Goal: Task Accomplishment & Management: Manage account settings

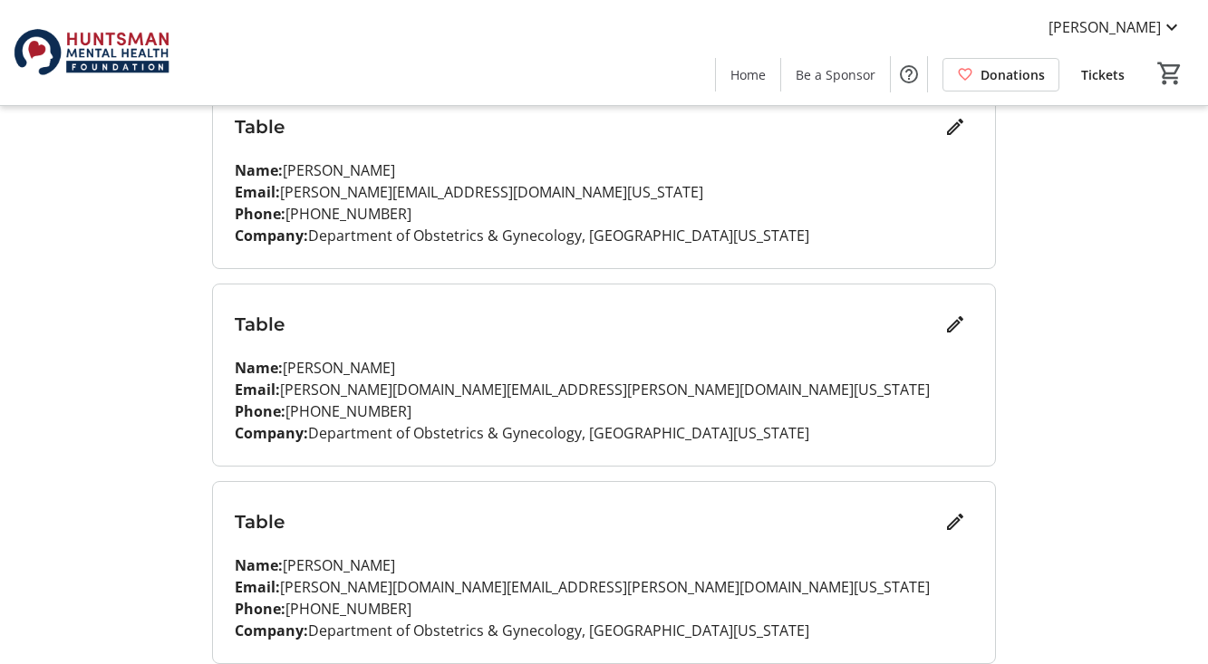
scroll to position [467, 0]
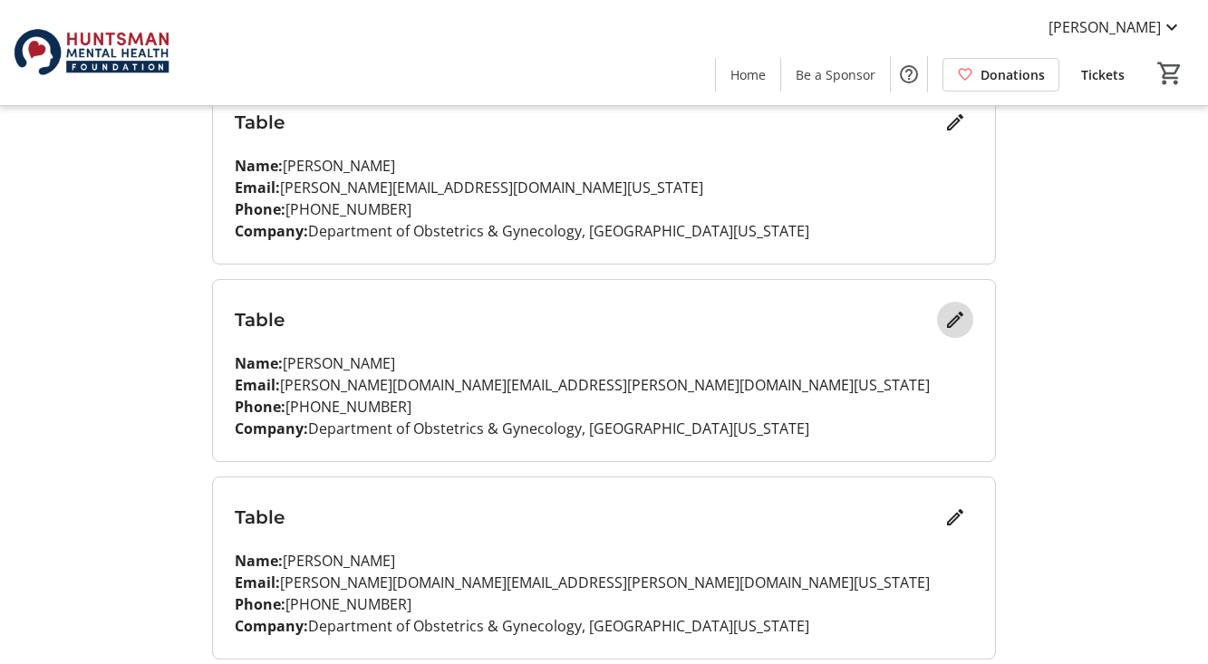
click at [956, 318] on mat-icon "Edit" at bounding box center [955, 320] width 22 height 22
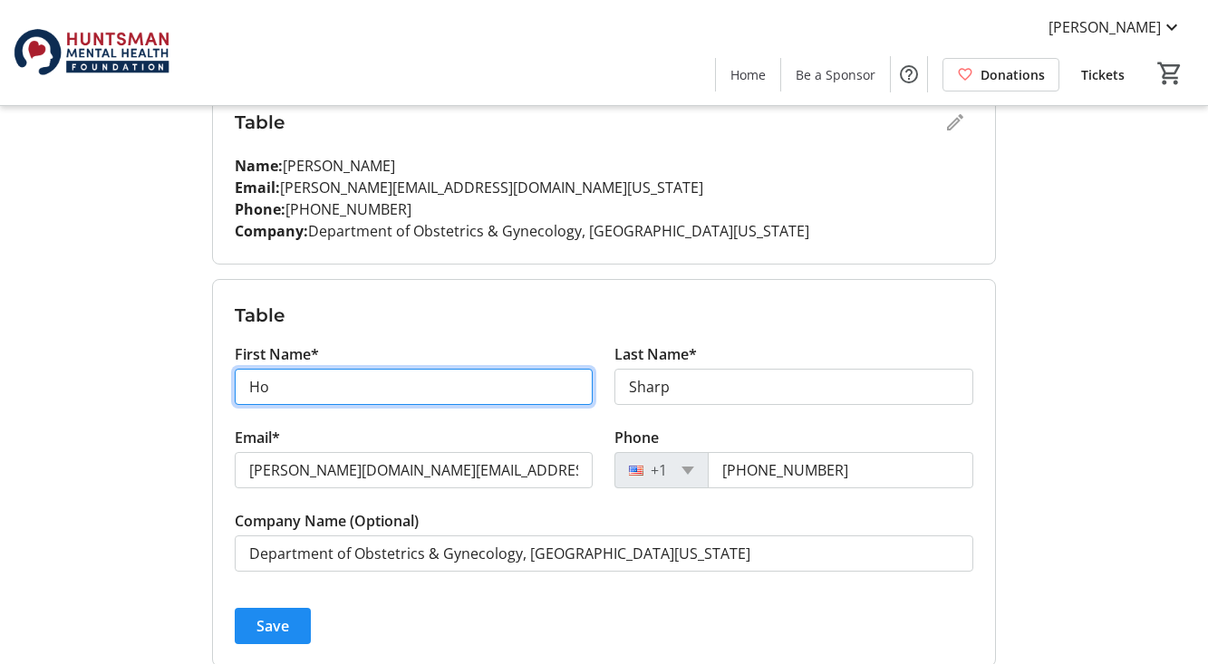
type input "H"
type input "[PERSON_NAME]"
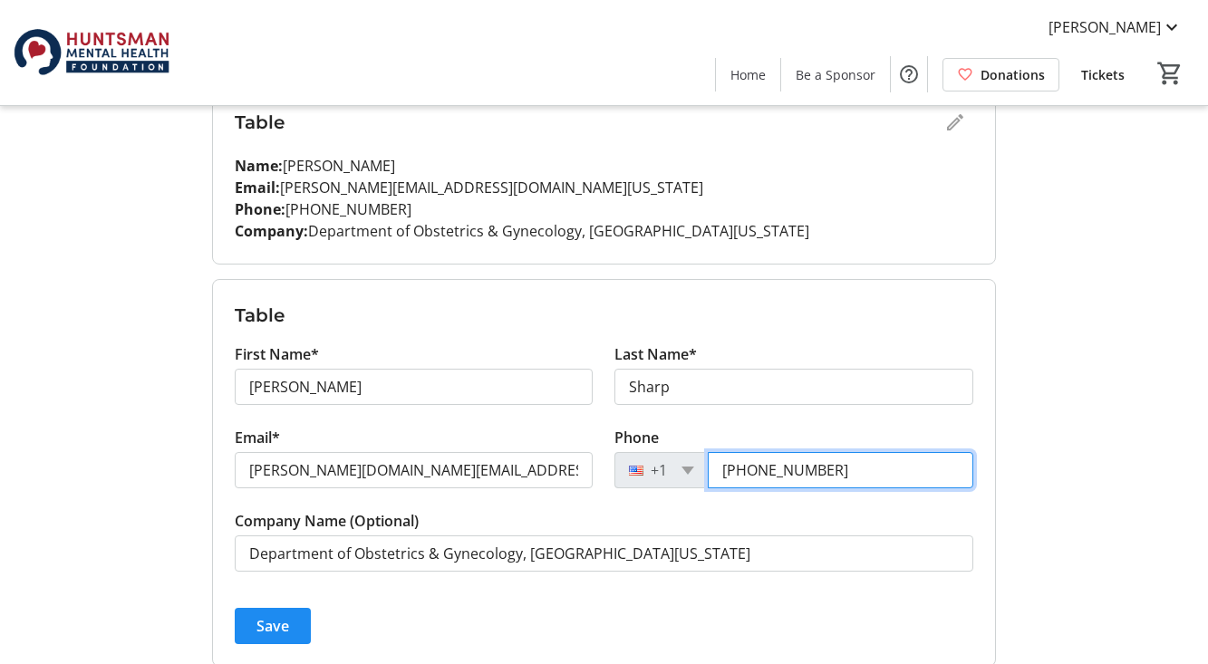
type input "[PHONE_NUMBER]"
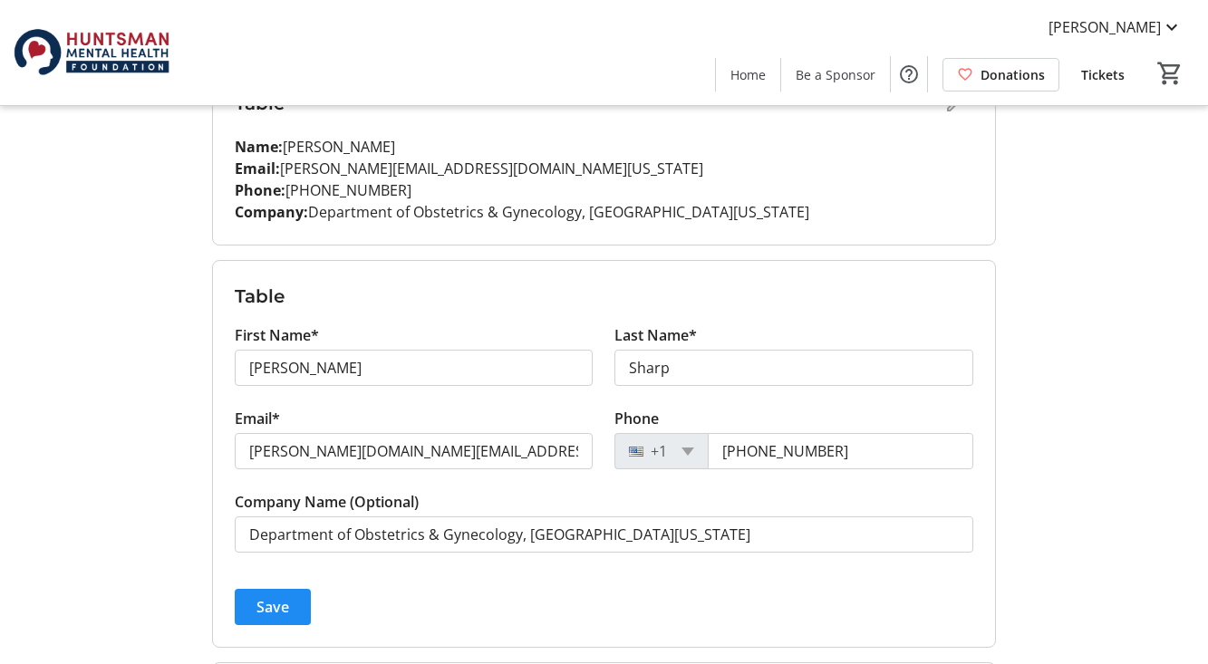
scroll to position [496, 0]
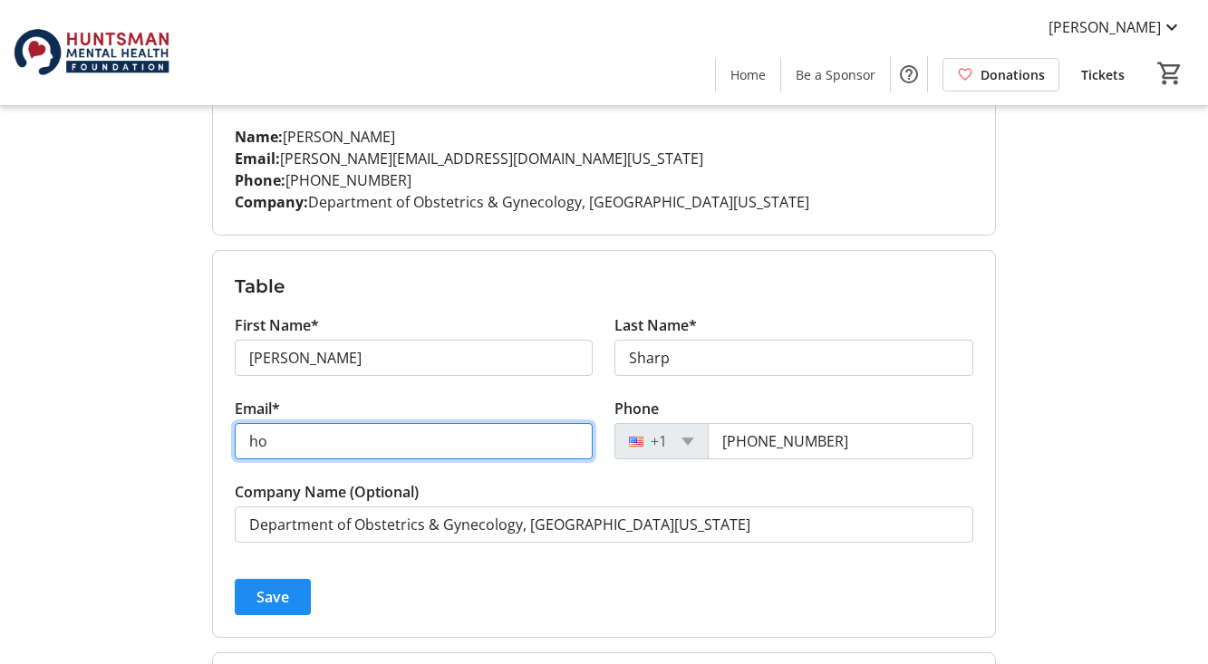
type input "h"
type input "[PERSON_NAME][EMAIL_ADDRESS][PERSON_NAME][DOMAIN_NAME]"
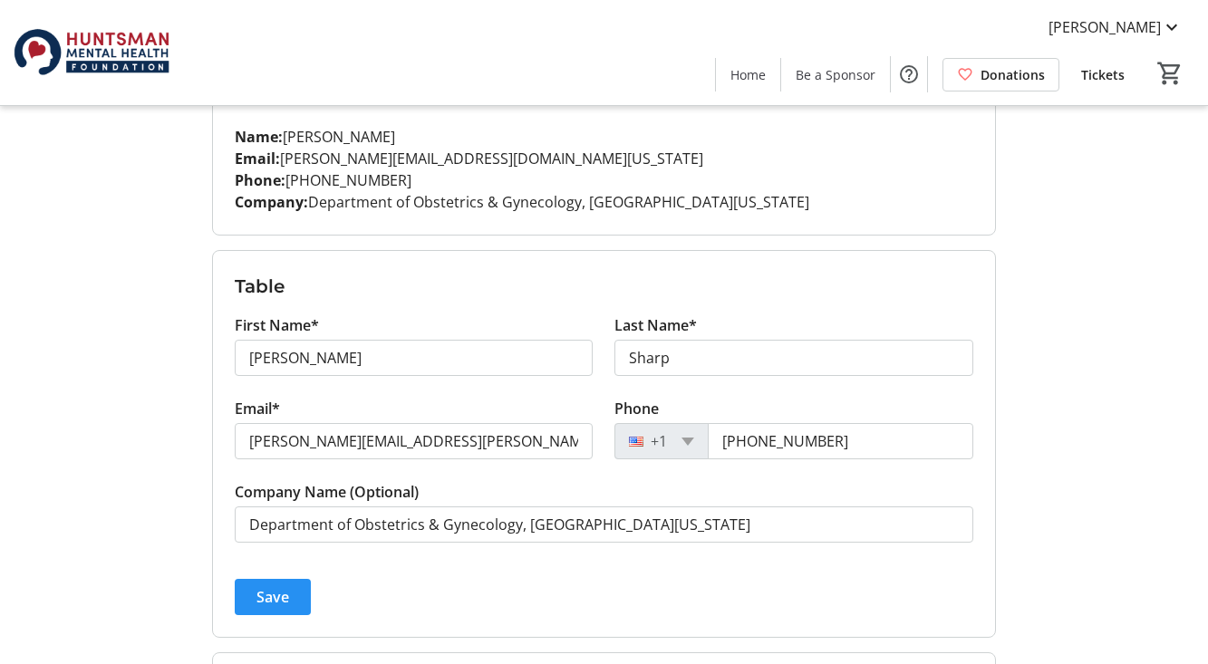
click at [267, 596] on span "Save" at bounding box center [272, 597] width 33 height 22
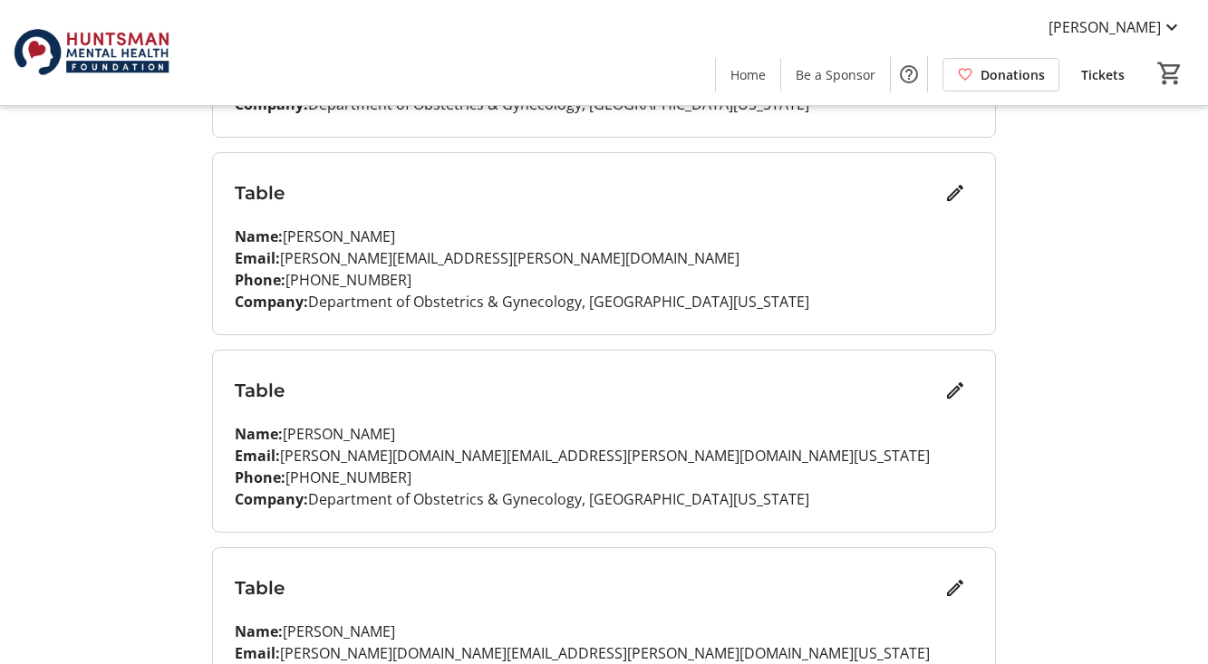
scroll to position [631, 0]
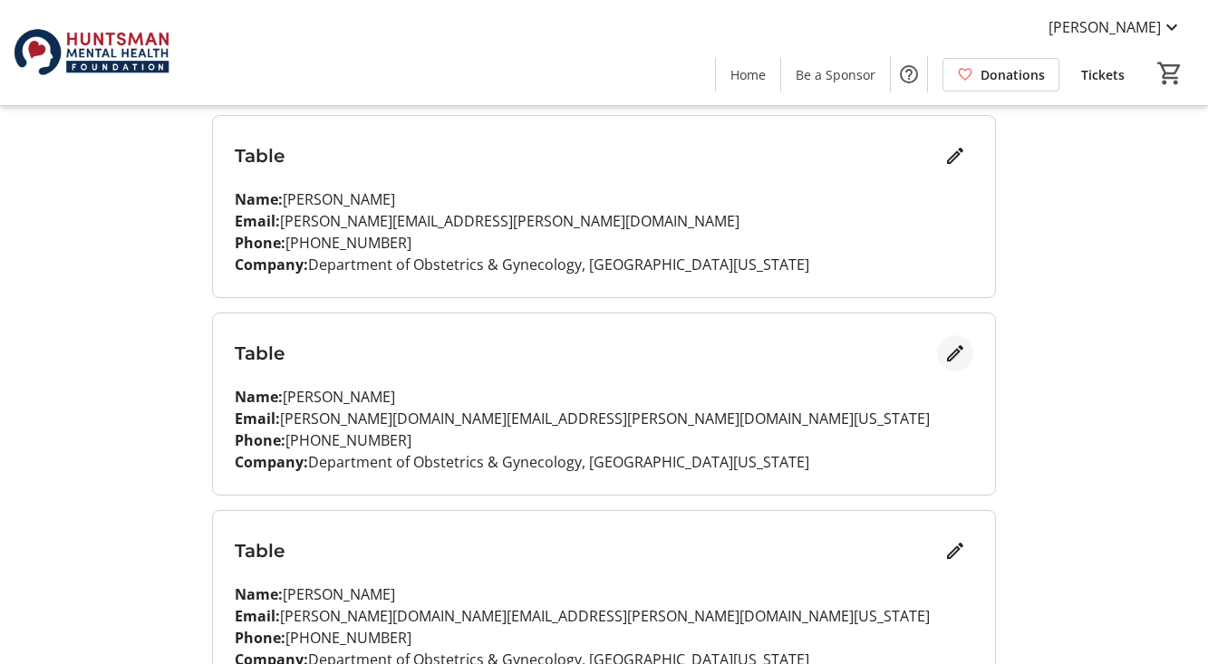
click at [954, 354] on mat-icon "Edit" at bounding box center [955, 354] width 22 height 22
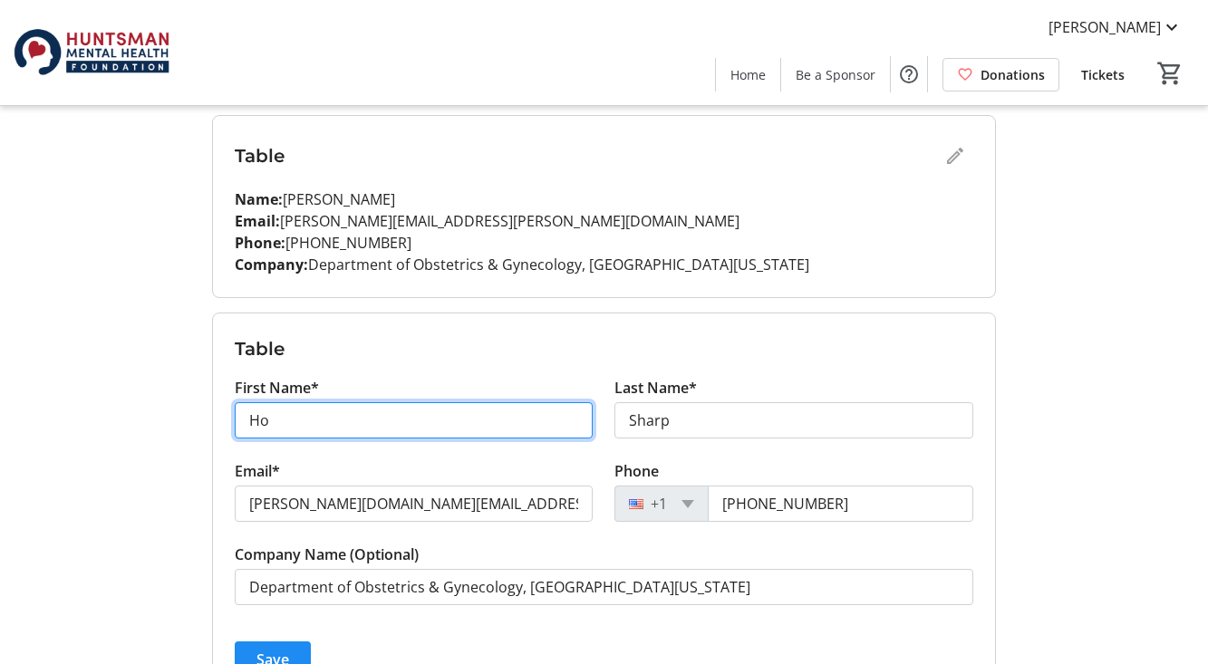
type input "H"
type input "Lauren"
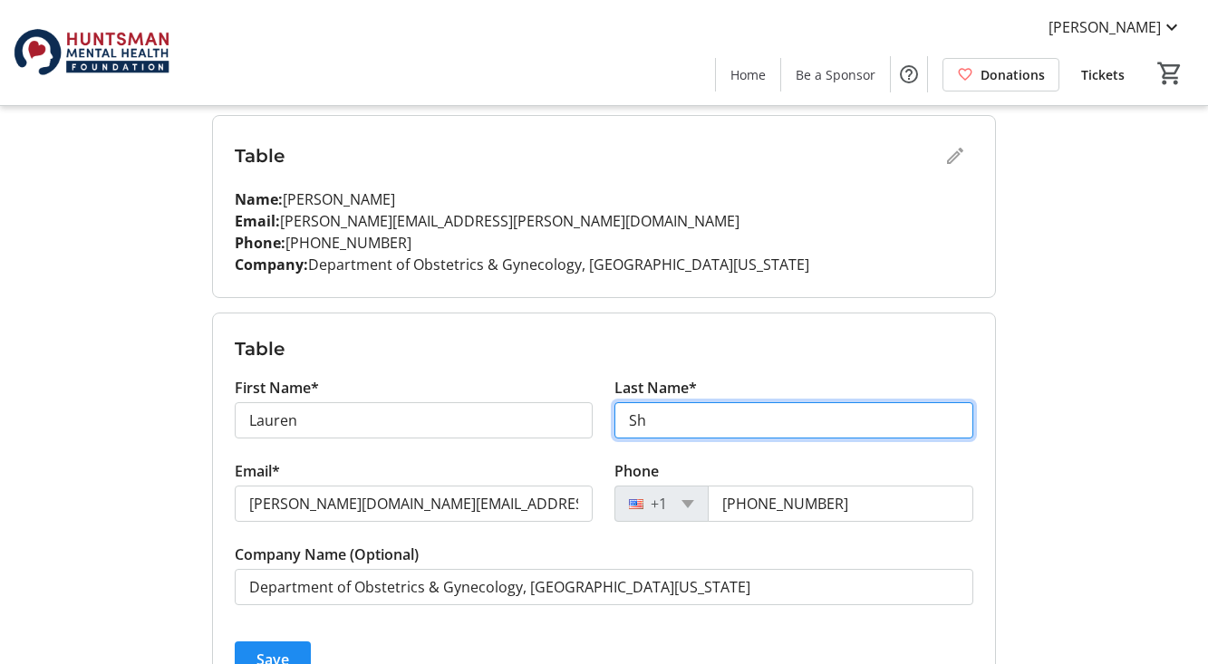
type input "S"
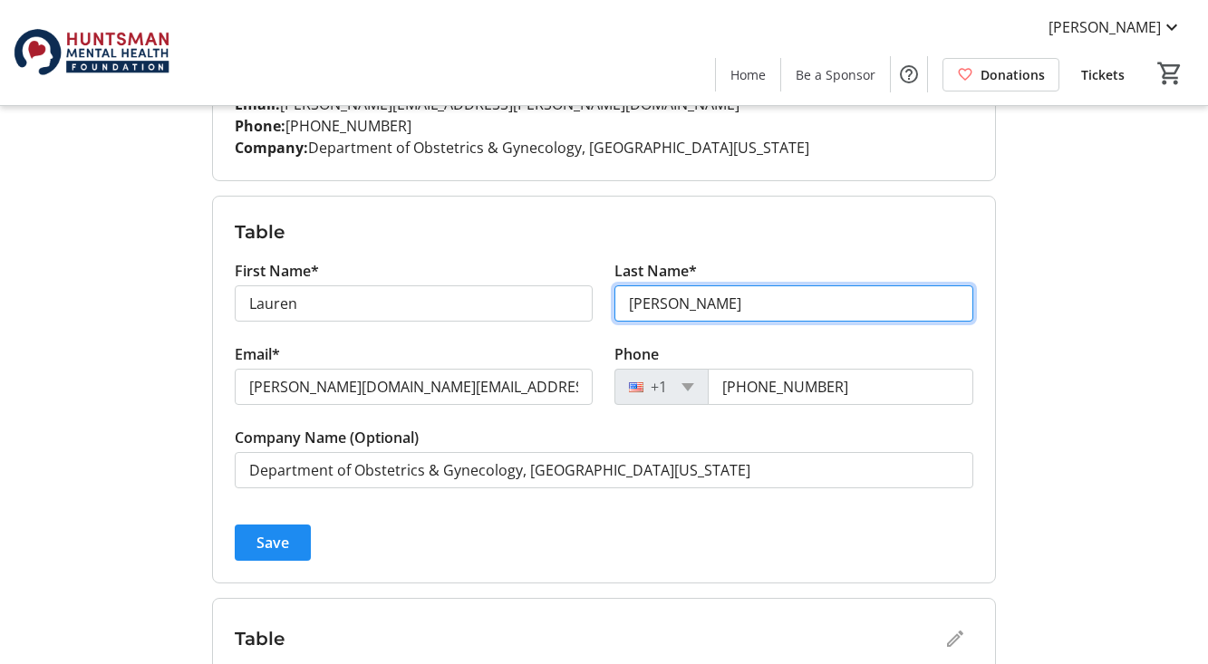
scroll to position [748, 0]
type input "[PERSON_NAME]"
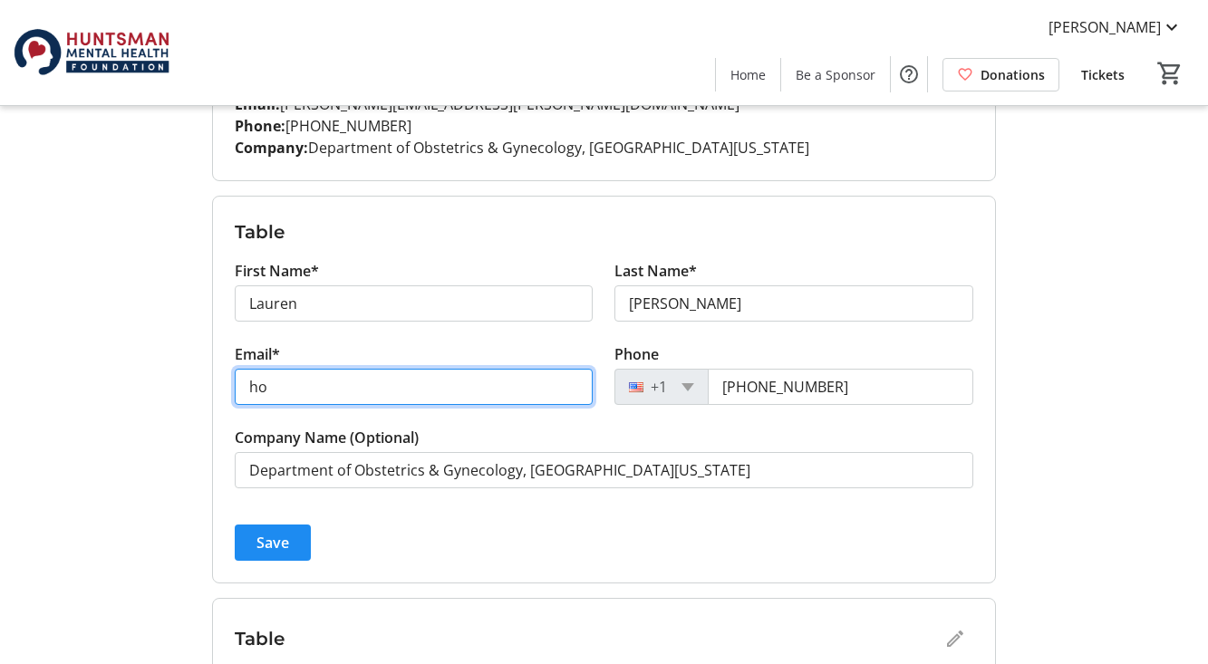
type input "h"
type input "[EMAIL_ADDRESS][PERSON_NAME][DOMAIN_NAME][US_STATE]"
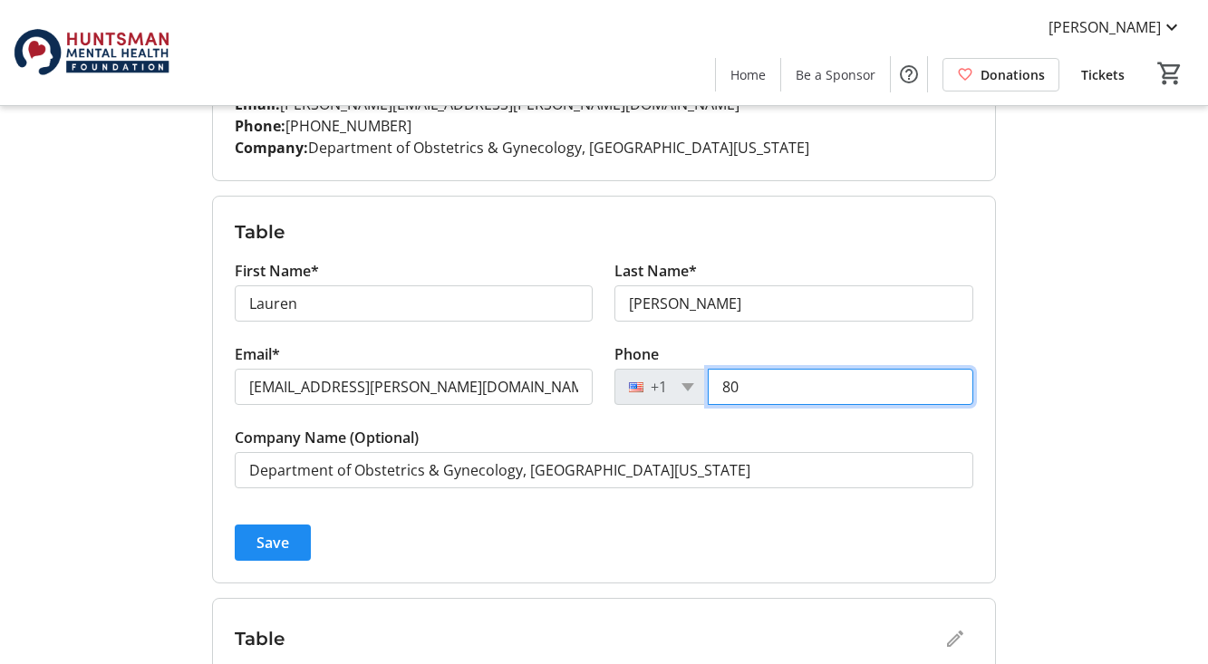
type input "8"
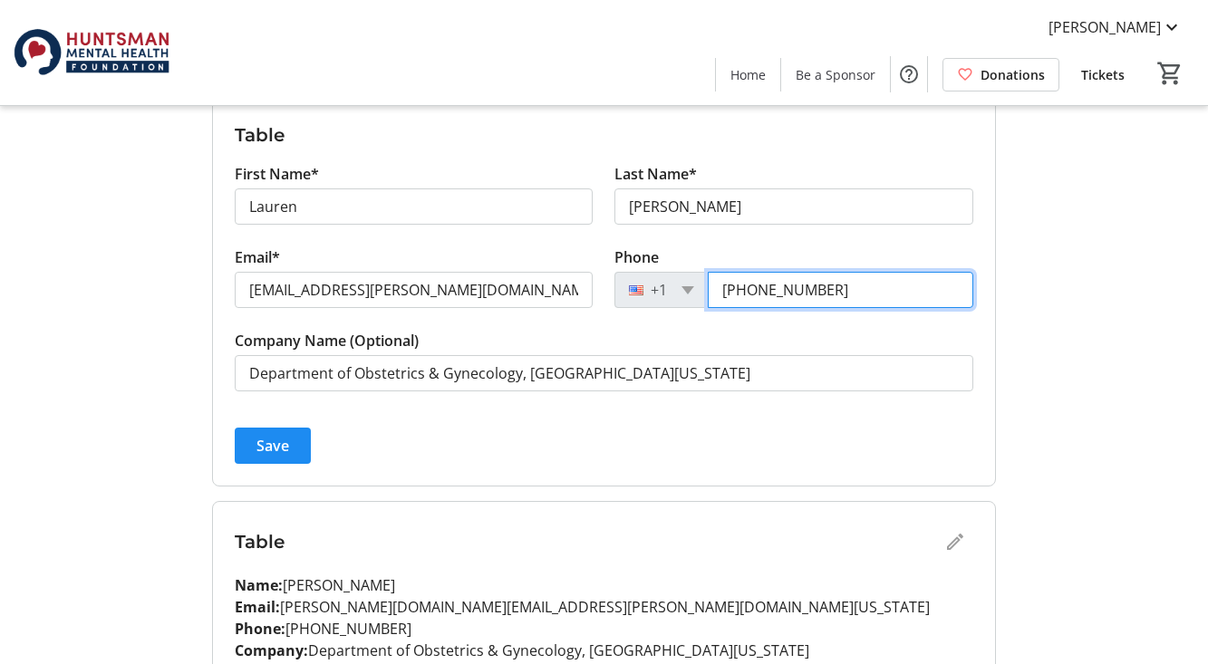
scroll to position [885, 0]
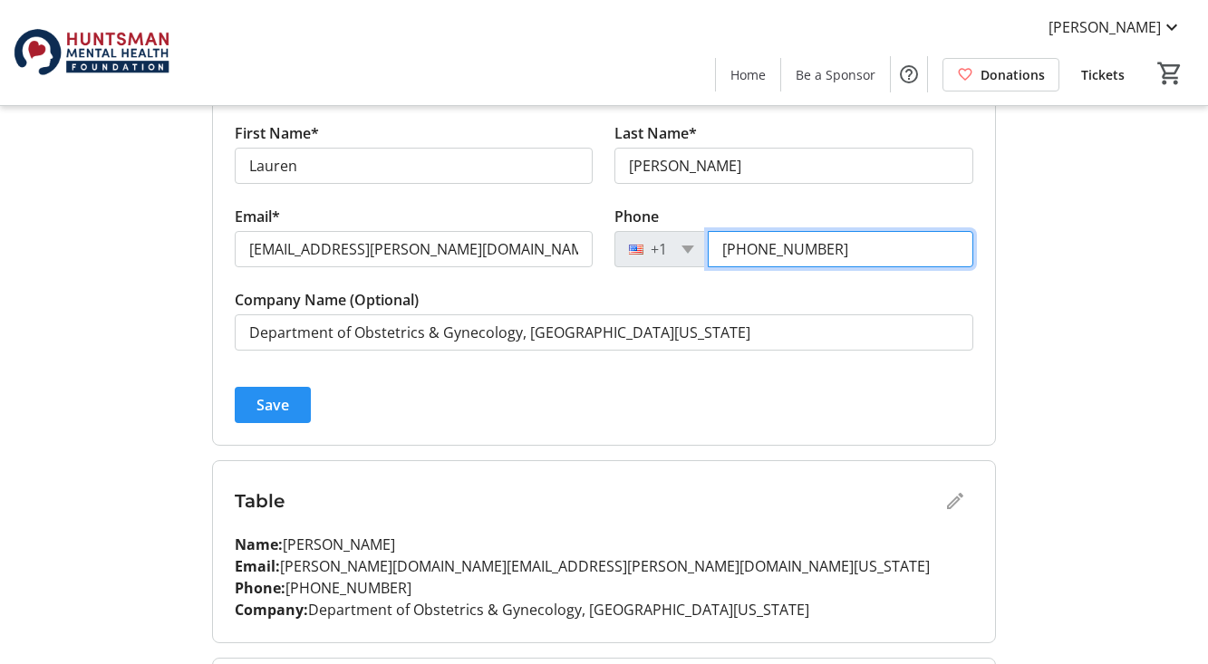
type input "[PHONE_NUMBER]"
click at [266, 402] on span "Save" at bounding box center [272, 405] width 33 height 22
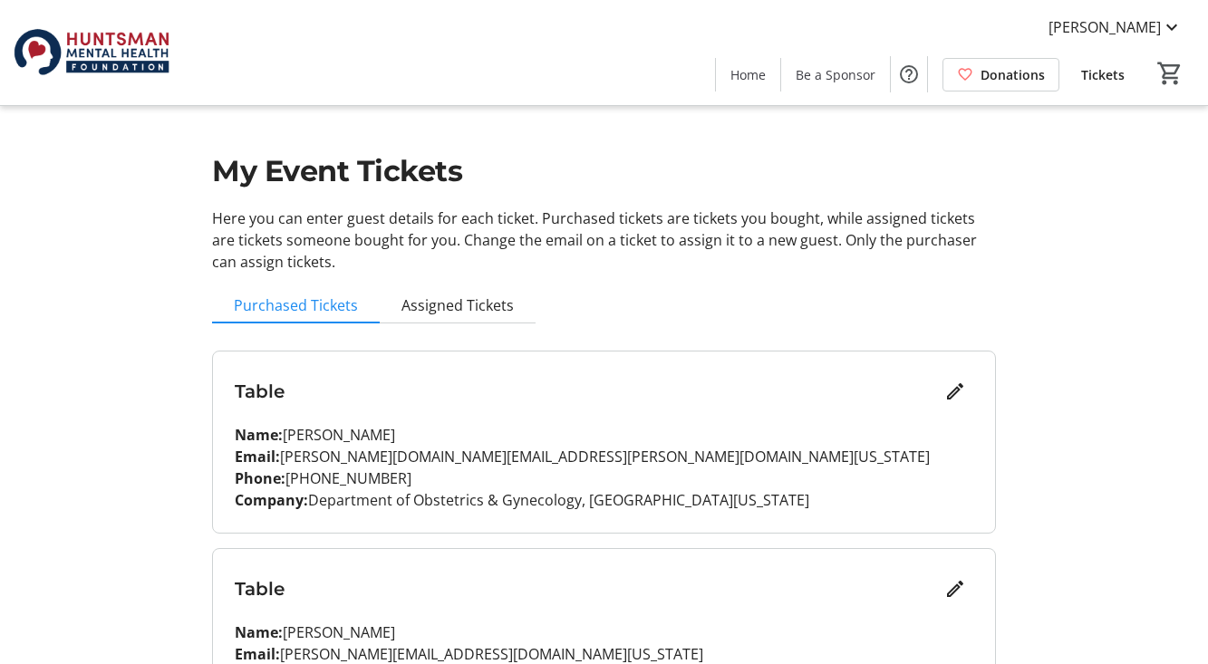
scroll to position [0, 0]
